Goal: Book appointment/travel/reservation

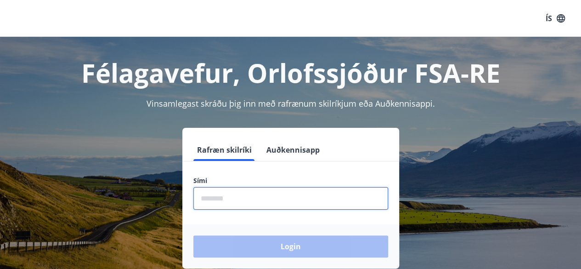
click at [239, 195] on input "phone" at bounding box center [290, 198] width 195 height 22
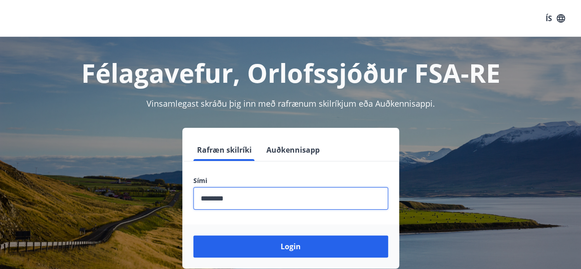
click at [239, 195] on input "phone" at bounding box center [290, 198] width 195 height 22
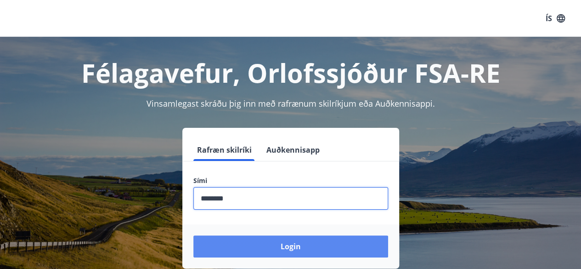
type input "********"
click at [263, 246] on button "Login" at bounding box center [290, 246] width 195 height 22
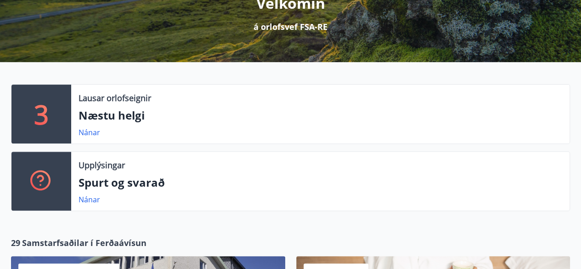
scroll to position [134, 0]
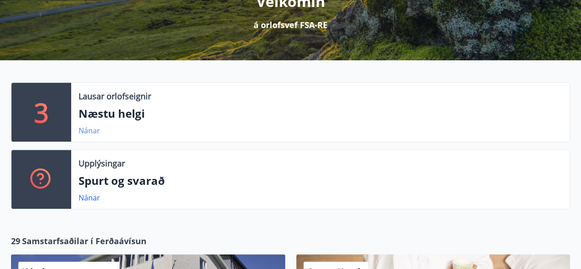
click at [91, 128] on link "Nánar" at bounding box center [89, 130] width 22 height 10
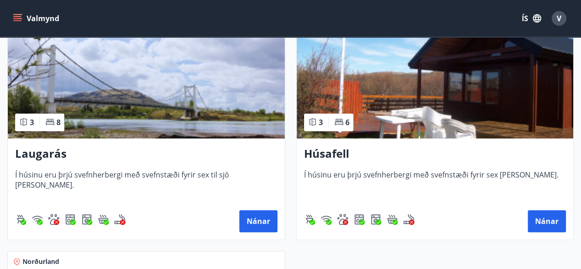
scroll to position [224, 0]
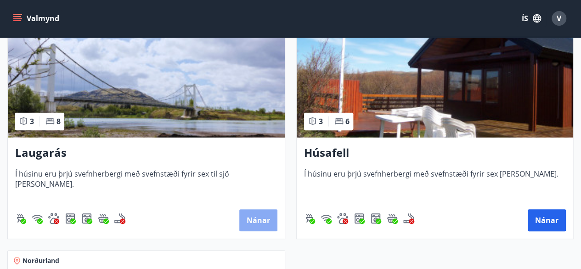
click at [266, 219] on button "Nánar" at bounding box center [258, 220] width 38 height 22
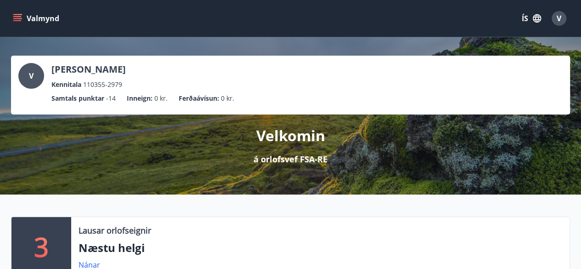
click at [282, 141] on p "Velkomin" at bounding box center [290, 135] width 69 height 20
click at [283, 145] on p "Velkomin" at bounding box center [290, 135] width 69 height 20
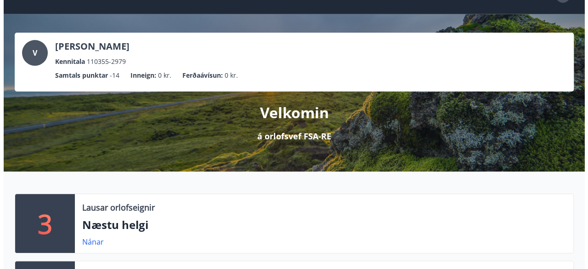
scroll to position [19, 0]
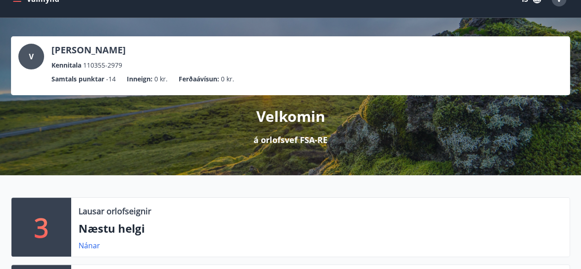
drag, startPoint x: 512, startPoint y: 34, endPoint x: 427, endPoint y: 26, distance: 85.3
click at [443, 29] on div "V Vigdís Jónsdóttir Kennitala 110355-2979 Samtals punktar -14 Inneign : 0 kr. F…" at bounding box center [290, 96] width 581 height 157
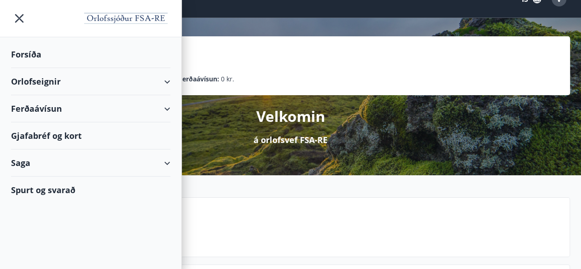
click at [165, 80] on div "Orlofseignir" at bounding box center [90, 81] width 159 height 27
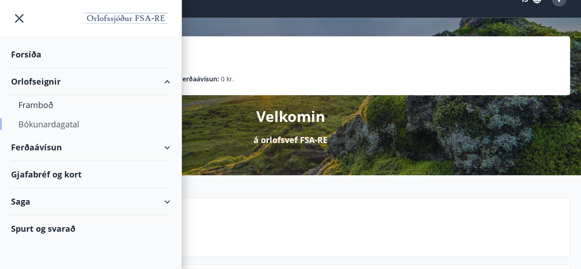
click at [70, 123] on div "Bókunardagatal" at bounding box center [90, 123] width 145 height 19
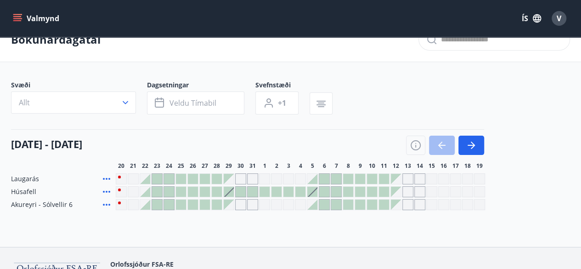
click at [107, 178] on icon at bounding box center [106, 178] width 11 height 11
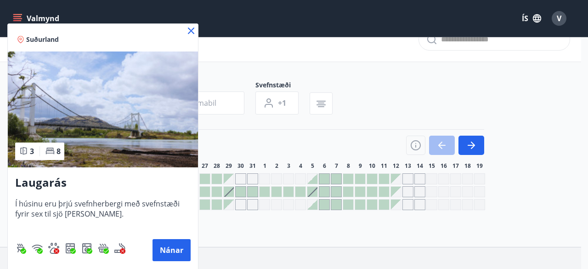
click at [191, 31] on icon at bounding box center [190, 30] width 11 height 11
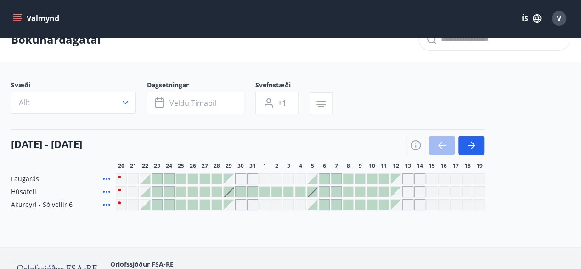
click at [155, 181] on div at bounding box center [157, 179] width 10 height 10
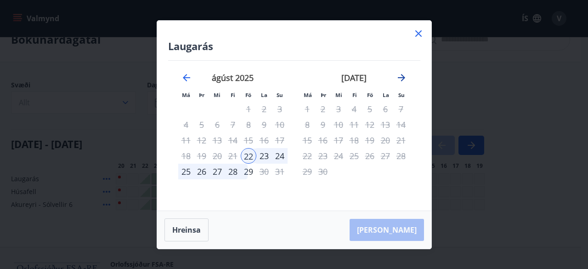
click at [402, 75] on icon "Move forward to switch to the next month." at bounding box center [401, 77] width 7 height 7
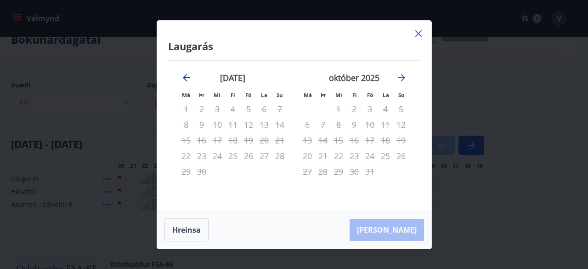
click at [187, 77] on icon "Move backward to switch to the previous month." at bounding box center [186, 77] width 11 height 11
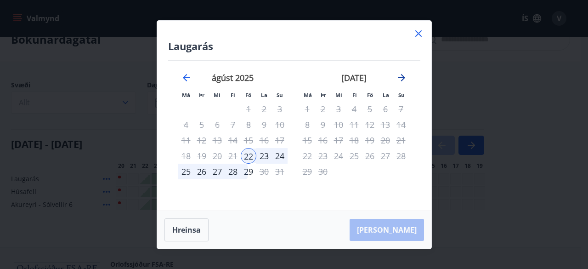
click at [403, 77] on icon "Move forward to switch to the next month." at bounding box center [401, 77] width 11 height 11
